Goal: Transaction & Acquisition: Obtain resource

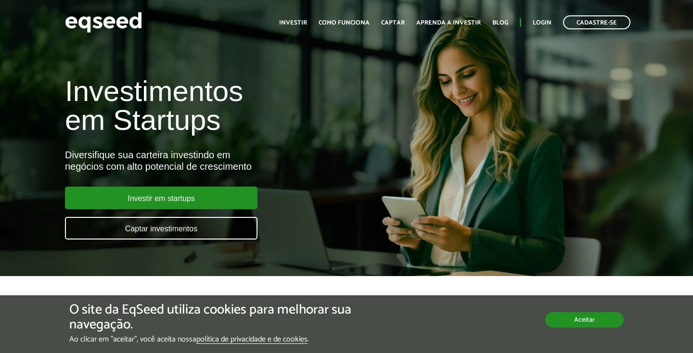
click at [560, 326] on button "Aceitar" at bounding box center [584, 319] width 78 height 15
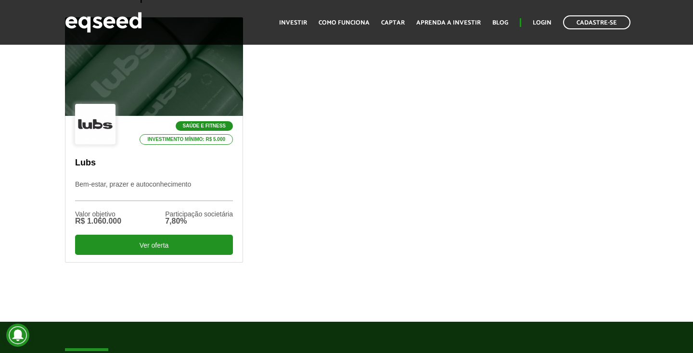
scroll to position [328, 0]
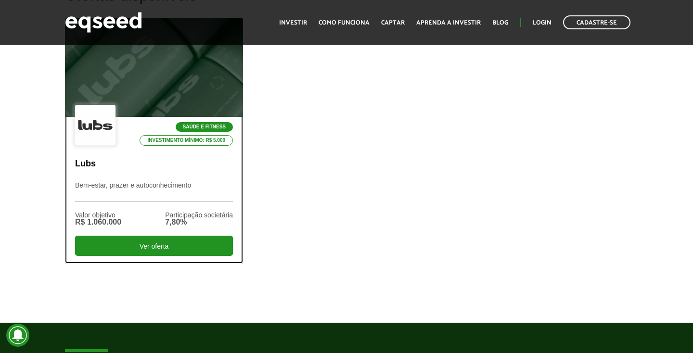
click at [201, 161] on p "Lubs" at bounding box center [154, 164] width 158 height 11
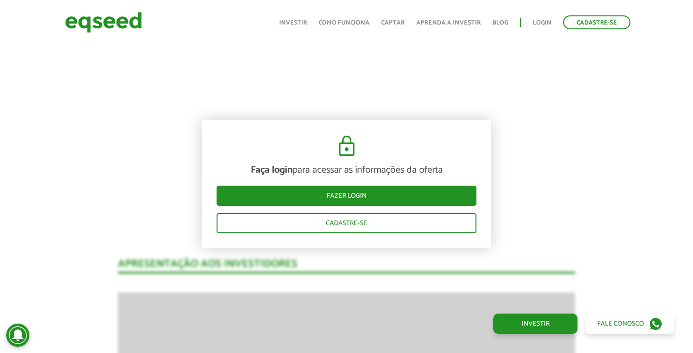
scroll to position [614, 0]
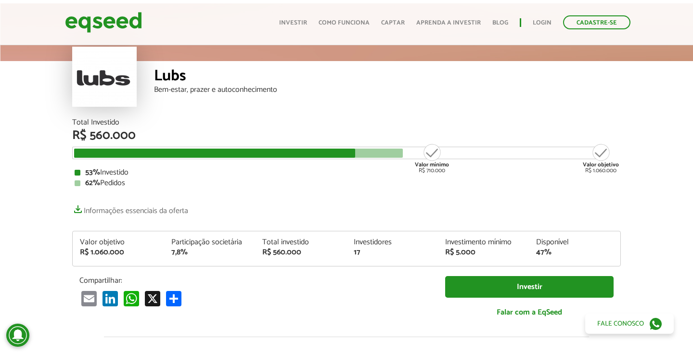
scroll to position [38, 0]
